Goal: Information Seeking & Learning: Find specific fact

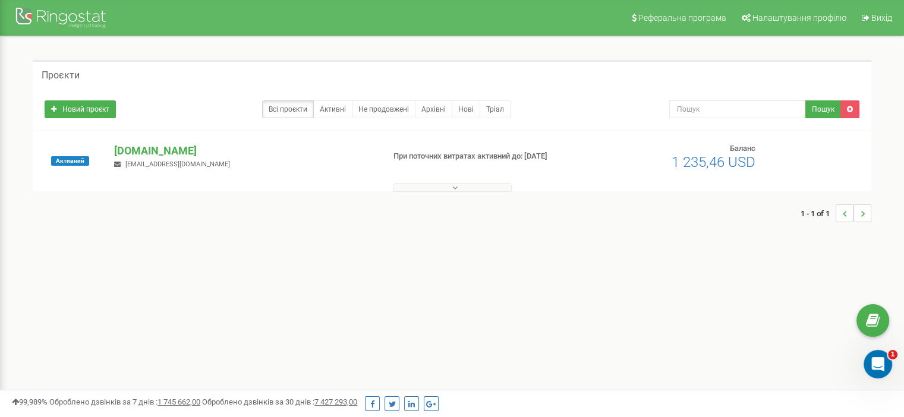
click at [155, 155] on p "[DOMAIN_NAME]" at bounding box center [244, 150] width 260 height 15
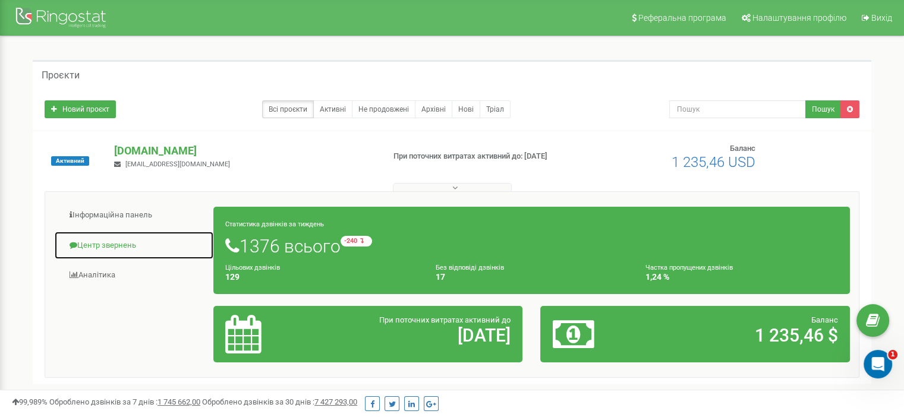
click at [112, 247] on link "Центр звернень" at bounding box center [134, 245] width 160 height 29
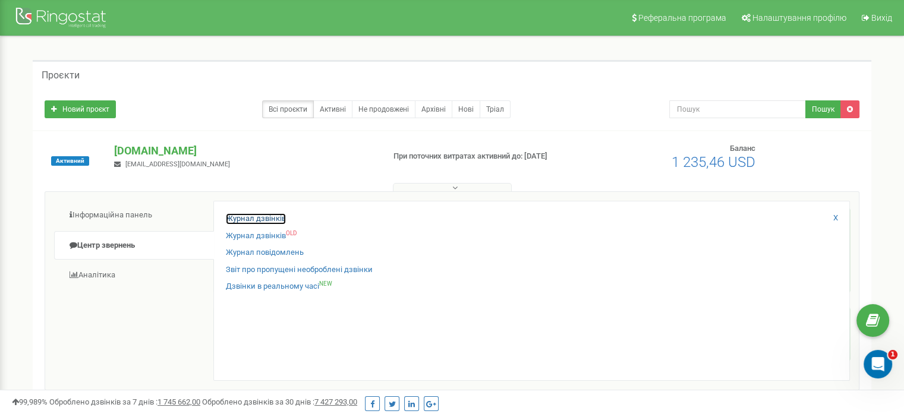
click at [262, 219] on link "Журнал дзвінків" at bounding box center [256, 218] width 60 height 11
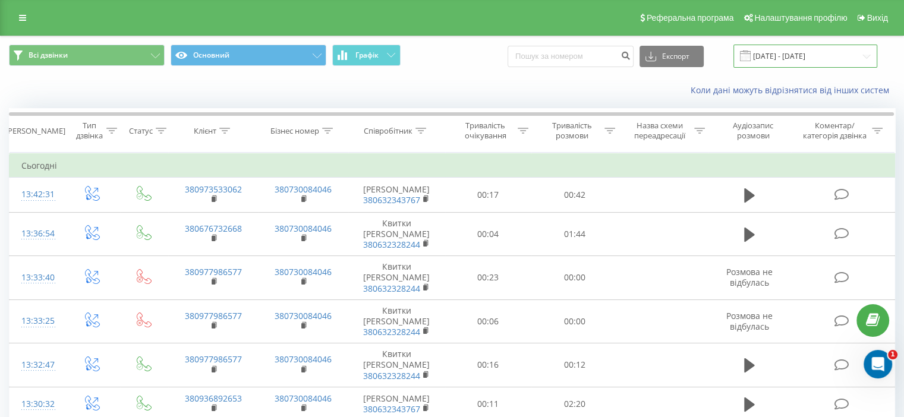
click at [853, 55] on input "23.08.2025 - 23.09.2025" at bounding box center [805, 56] width 144 height 23
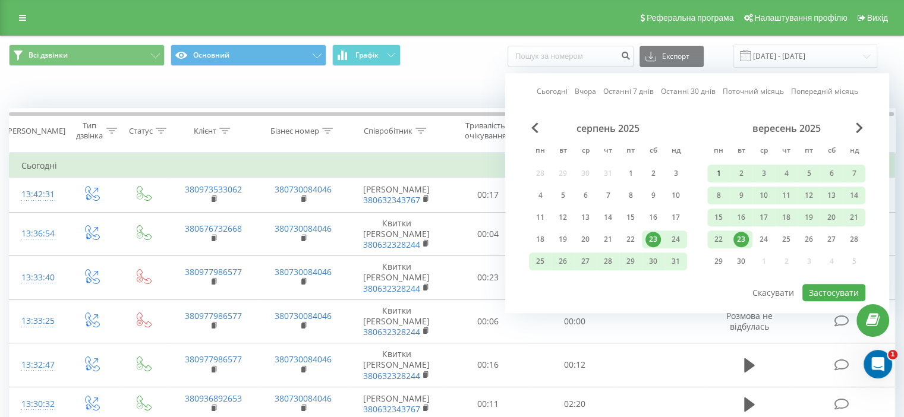
click at [716, 174] on div "1" at bounding box center [718, 173] width 15 height 15
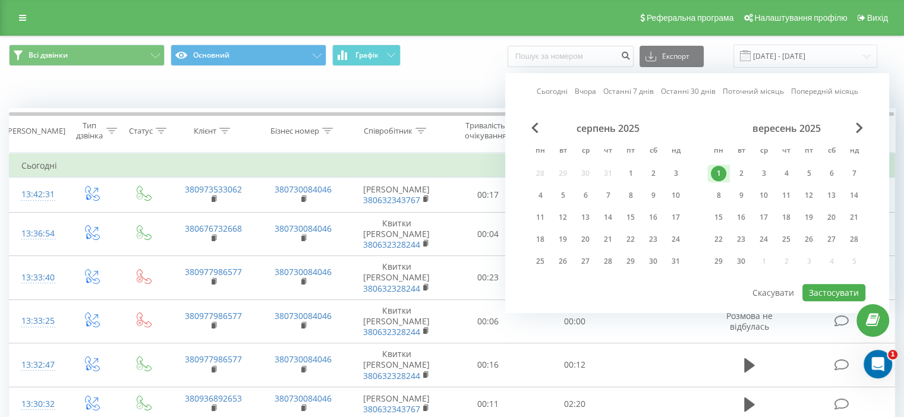
click at [727, 203] on div "вересень 2025 пн вт ср чт пт сб нд 1 2 3 4 5 6 7 8 9 10 11 12 13 14 15 16 17 18…" at bounding box center [786, 198] width 158 height 152
click at [721, 196] on div "8" at bounding box center [718, 195] width 15 height 15
click at [746, 262] on div "30" at bounding box center [740, 261] width 15 height 15
click at [714, 196] on div "8" at bounding box center [718, 195] width 15 height 15
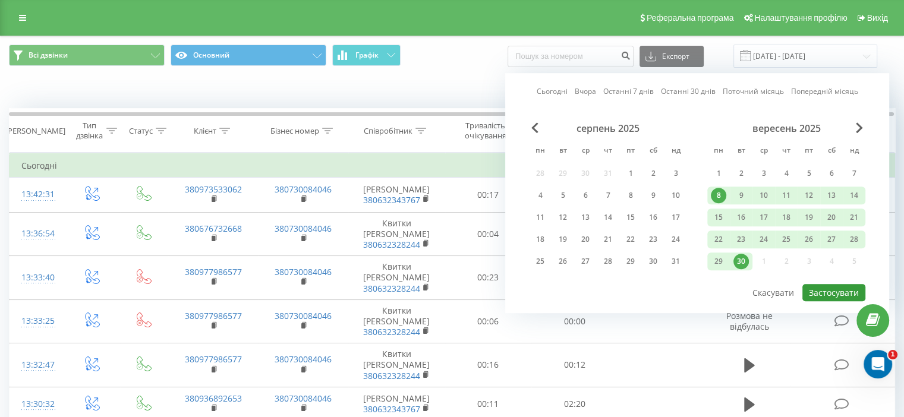
click at [834, 291] on button "Застосувати" at bounding box center [833, 292] width 63 height 17
type input "08.09.2025 - 30.09.2025"
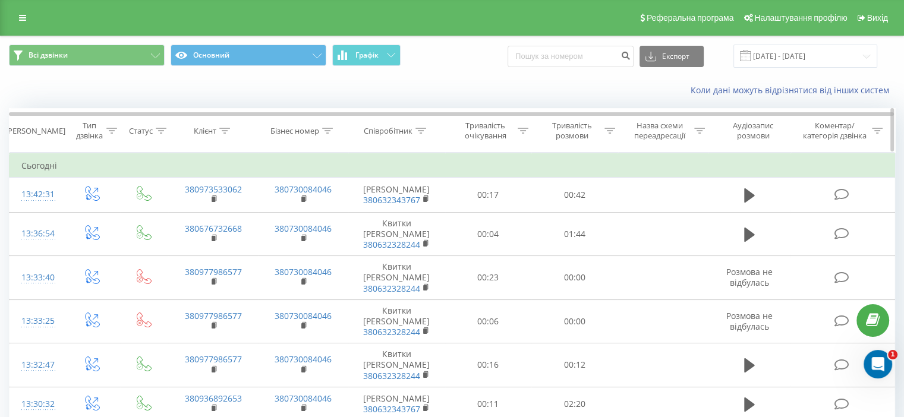
click at [420, 133] on icon at bounding box center [420, 131] width 11 height 6
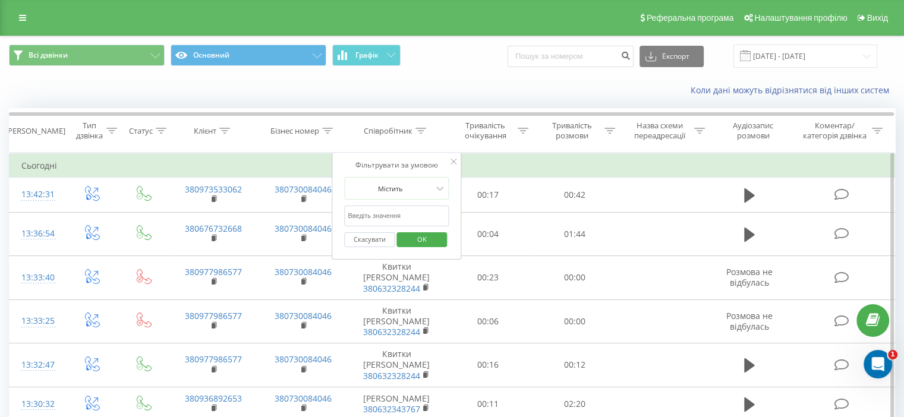
click at [379, 215] on input "text" at bounding box center [396, 216] width 105 height 21
type input "гавриленко"
click at [415, 242] on span "OK" at bounding box center [421, 239] width 33 height 18
